Goal: Find specific page/section: Find specific page/section

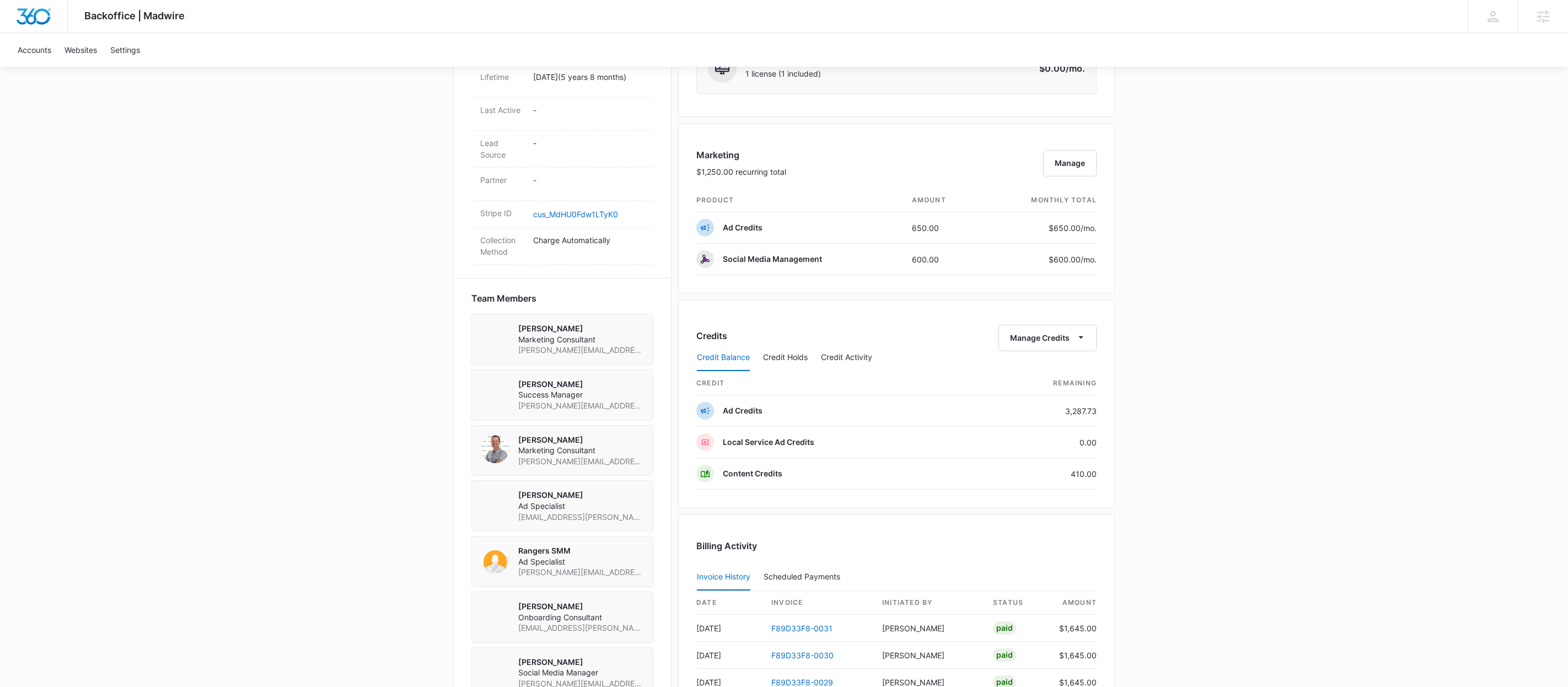
scroll to position [677, 0]
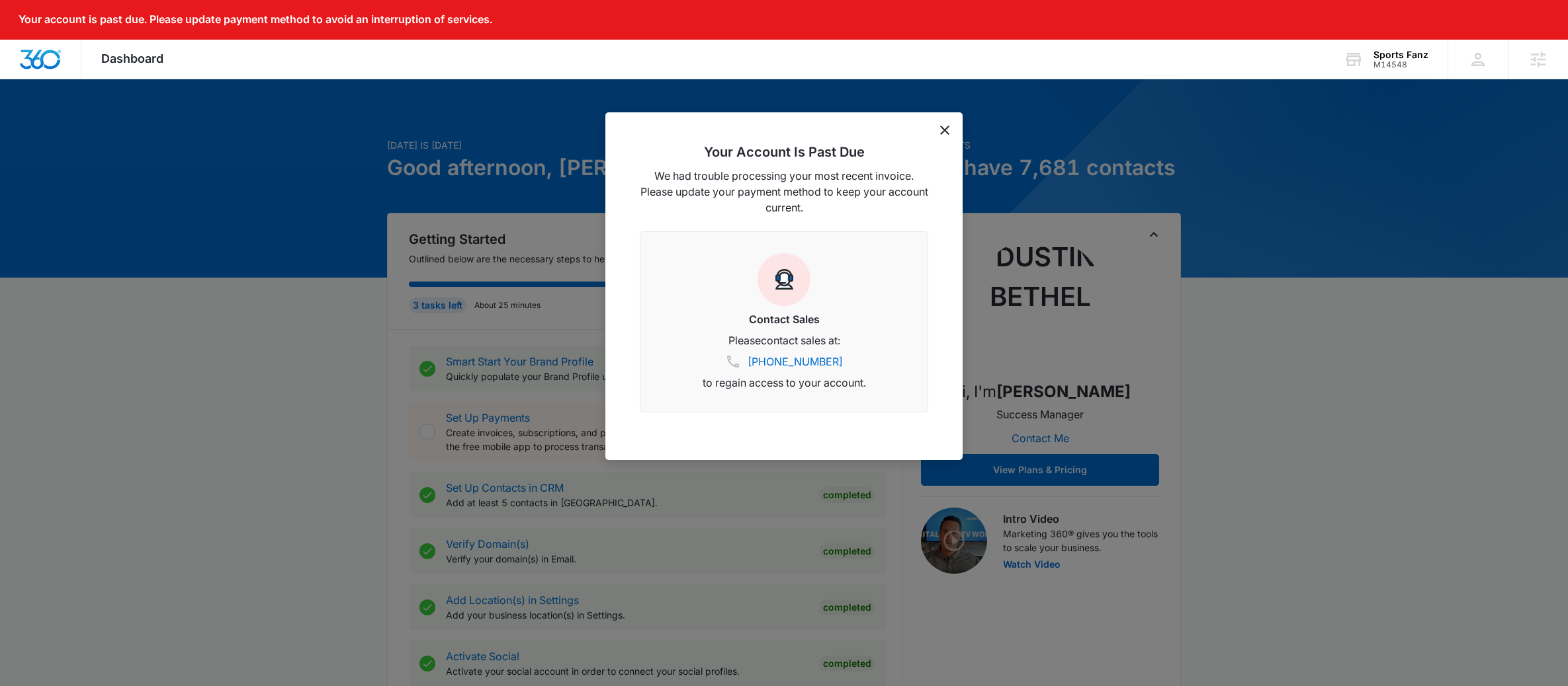
click at [943, 128] on icon "dismiss this dialog" at bounding box center [944, 130] width 9 height 9
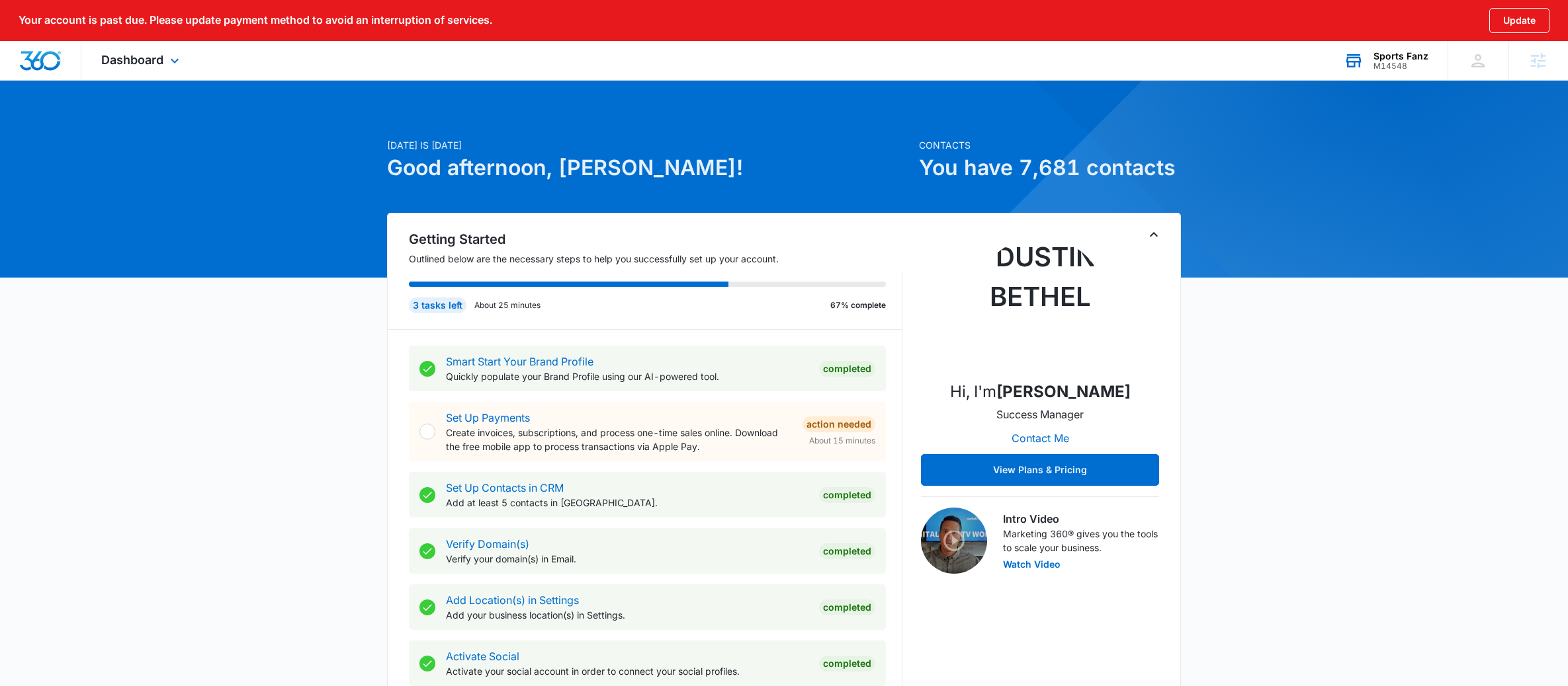
click at [1394, 67] on div "M14548" at bounding box center [1401, 67] width 55 height 9
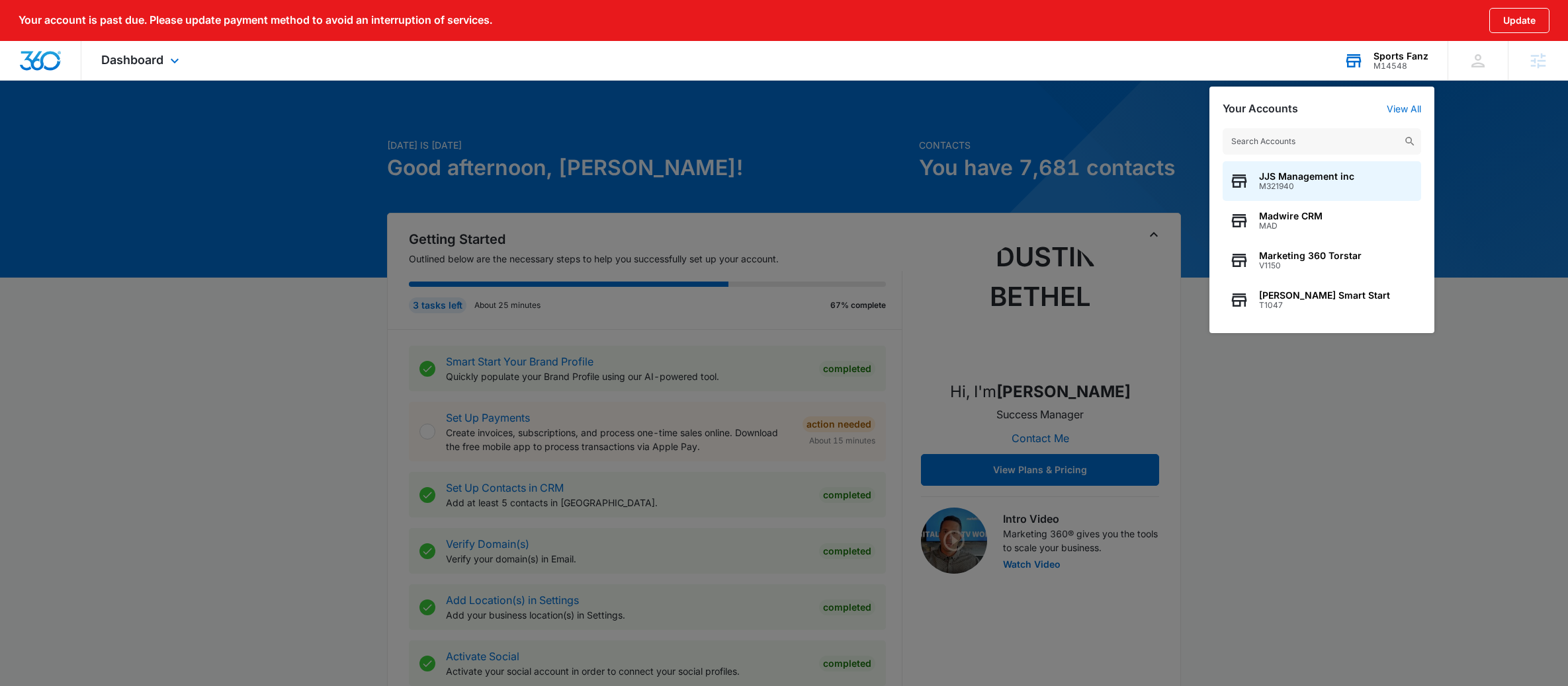
click at [1283, 148] on input "text" at bounding box center [1322, 141] width 199 height 26
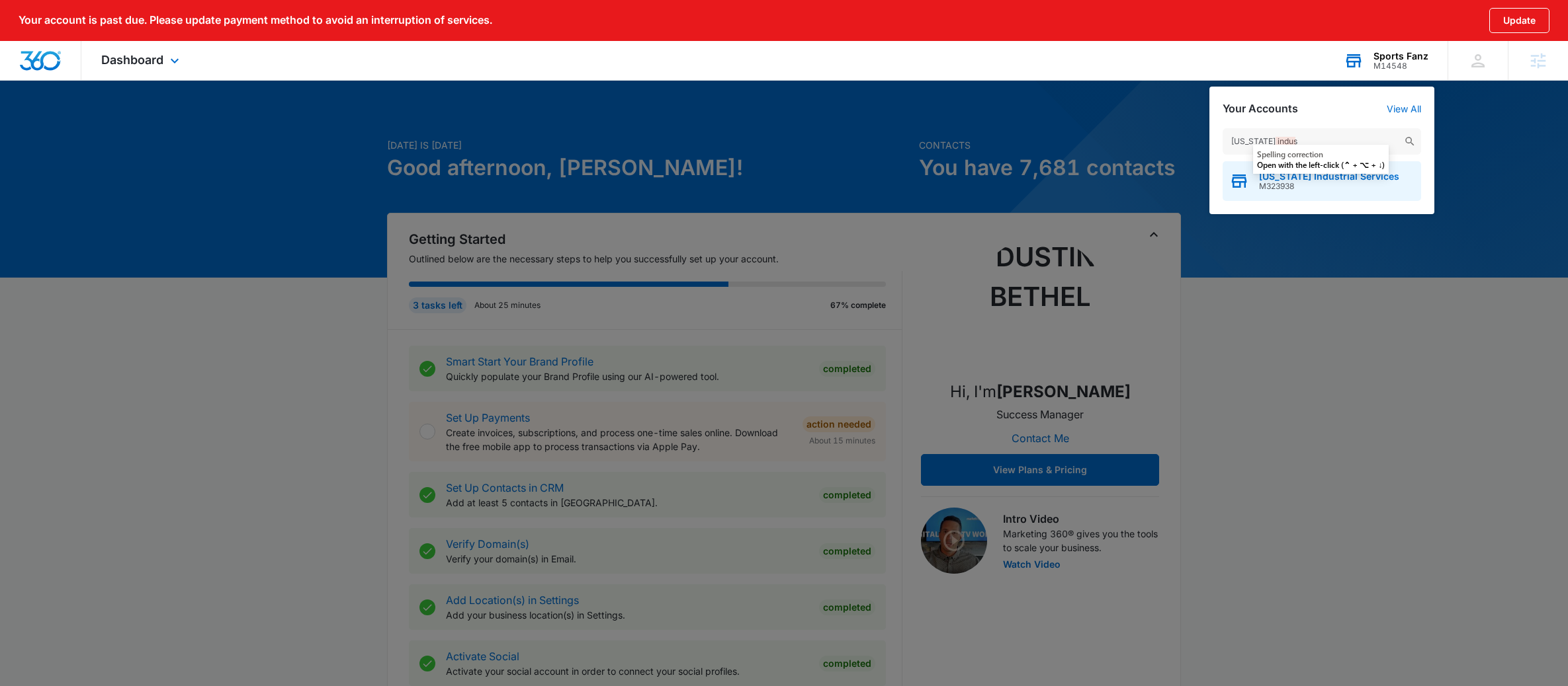
type input "texas indus"
click at [1297, 184] on span "M323938" at bounding box center [1329, 187] width 140 height 9
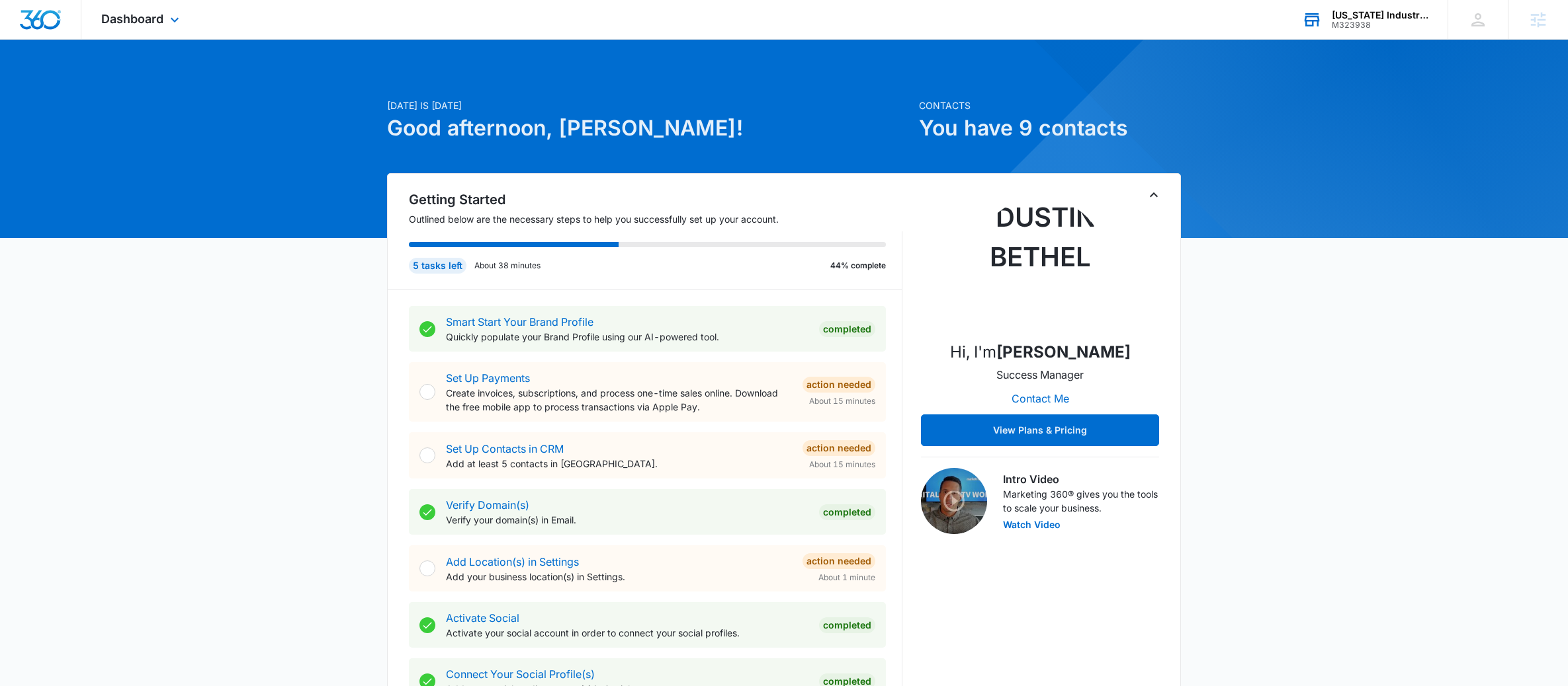
click at [145, 30] on div "Dashboard Apps Reputation Websites Forms CRM Email Social Payments POS Content …" at bounding box center [141, 19] width 121 height 39
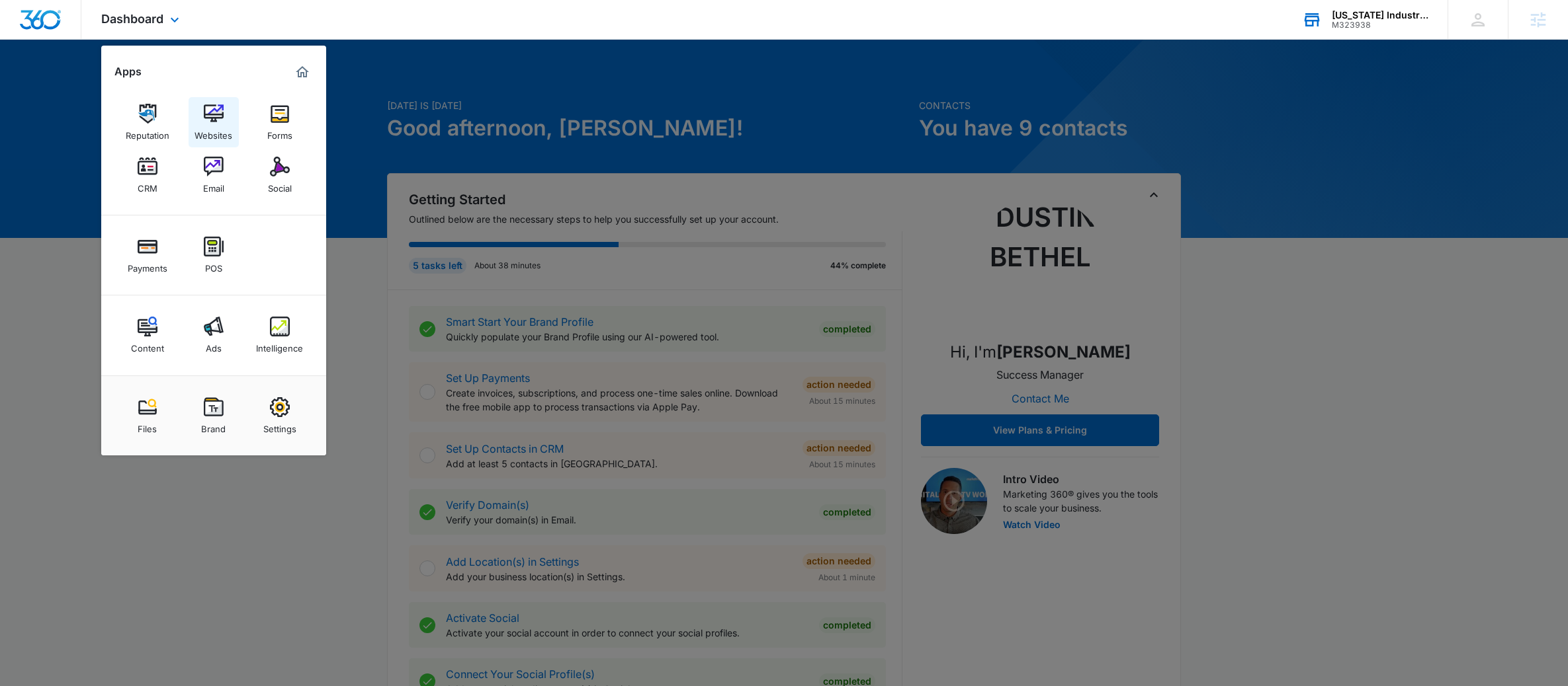
click at [206, 124] on div "Websites" at bounding box center [212, 132] width 37 height 17
